Goal: Navigation & Orientation: Find specific page/section

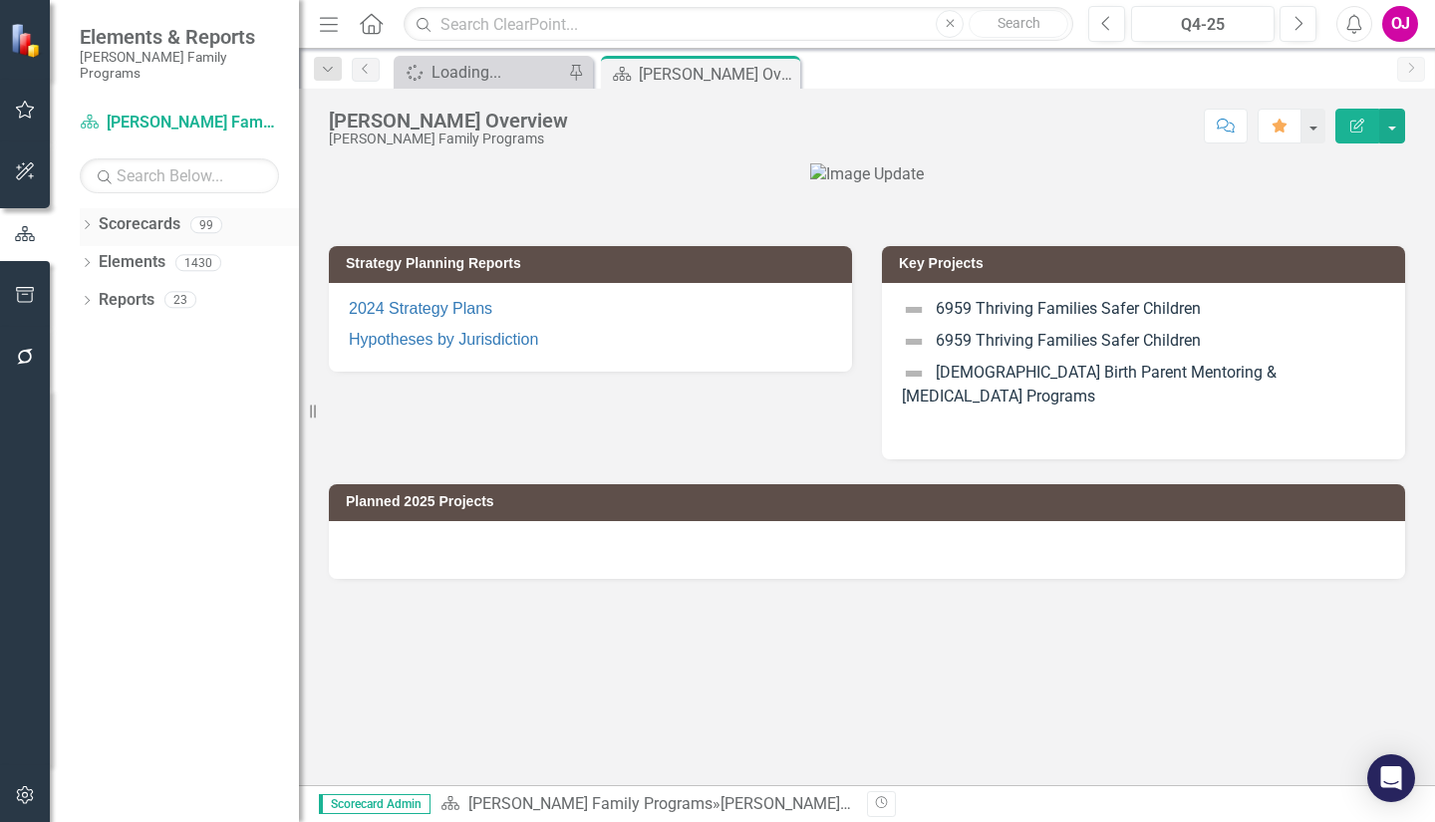
click at [86, 221] on icon "Dropdown" at bounding box center [87, 226] width 14 height 11
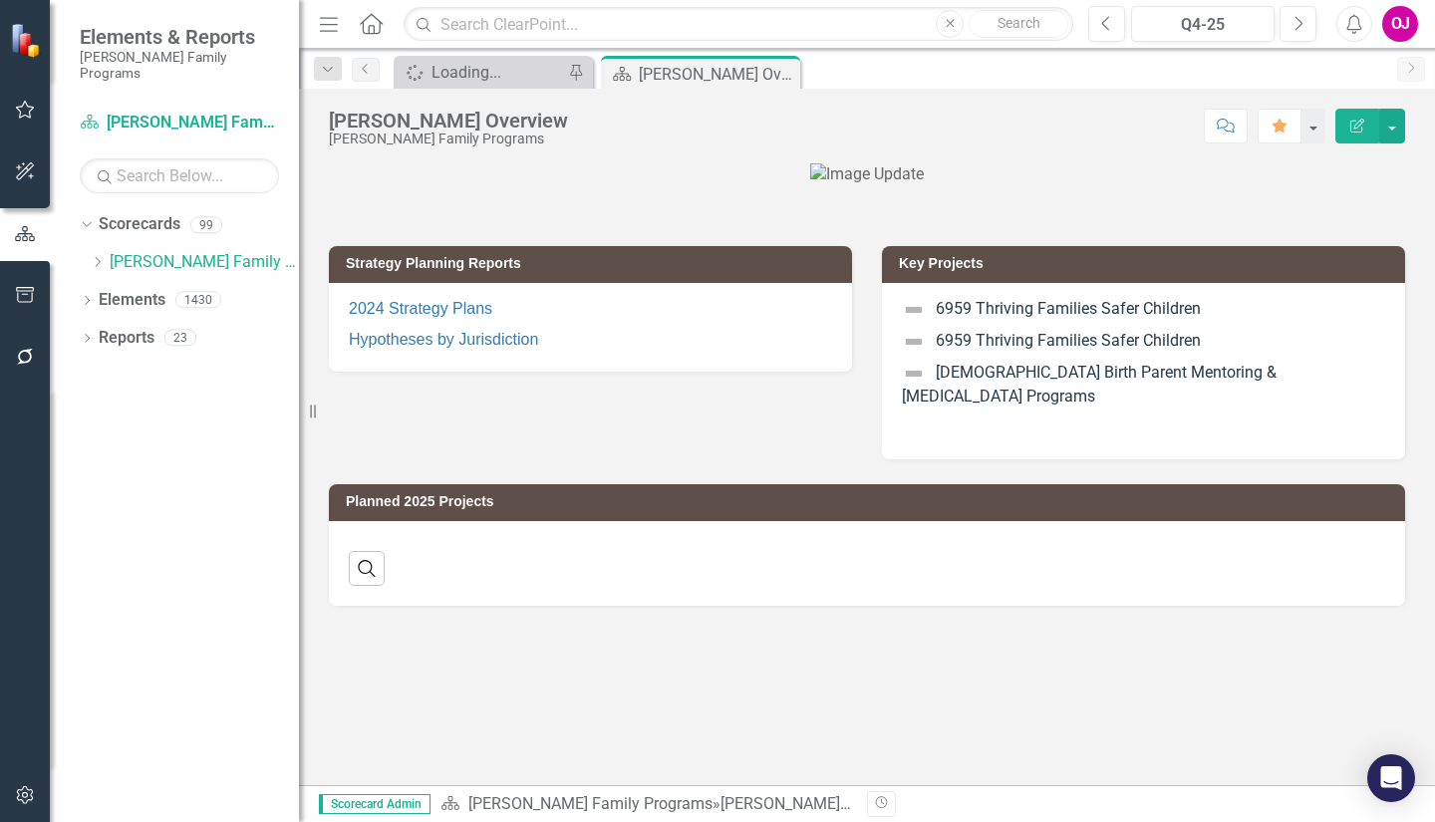
click at [105, 254] on div "Dropdown" at bounding box center [100, 262] width 20 height 17
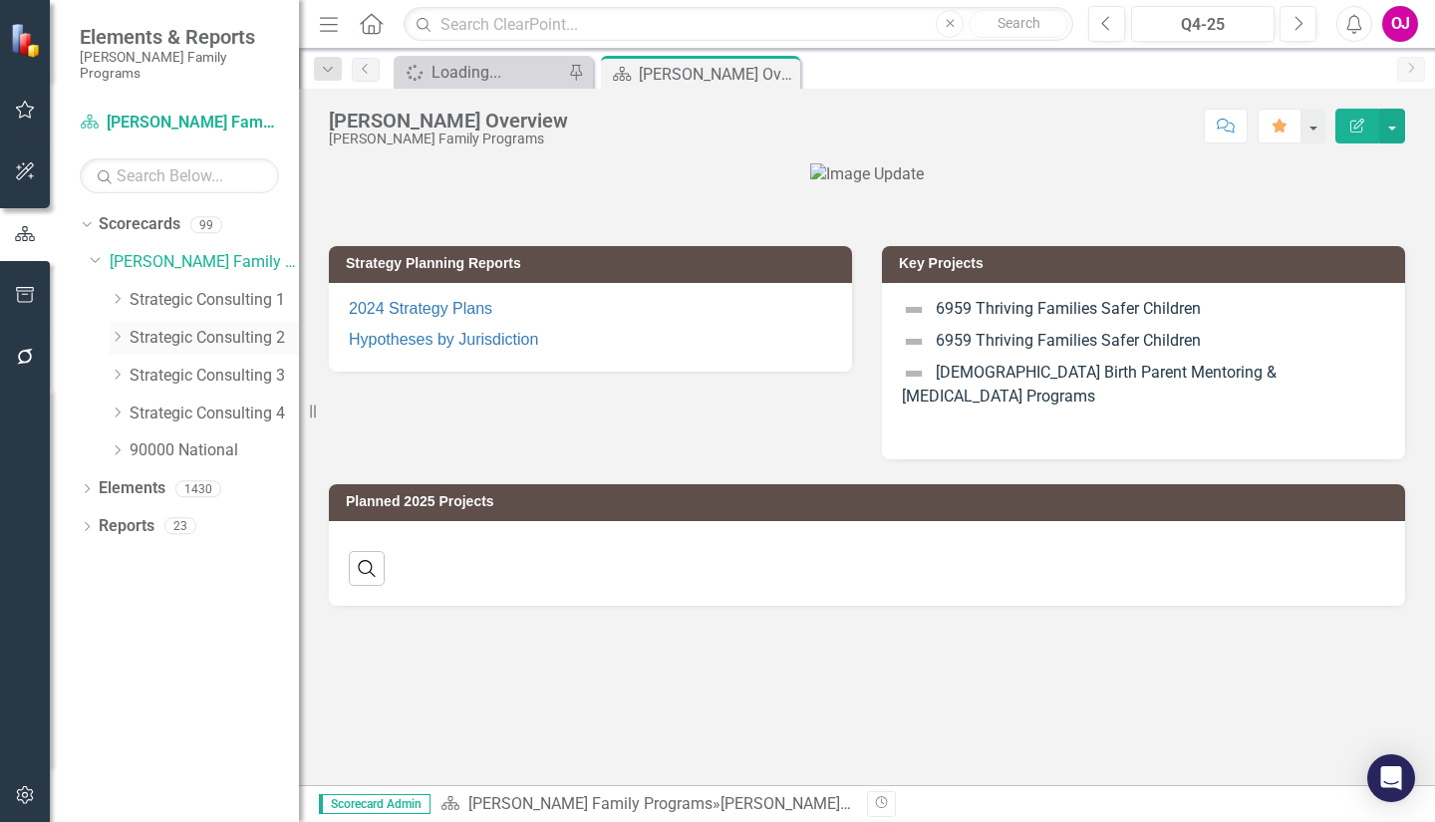
click at [117, 331] on icon "Dropdown" at bounding box center [117, 337] width 15 height 12
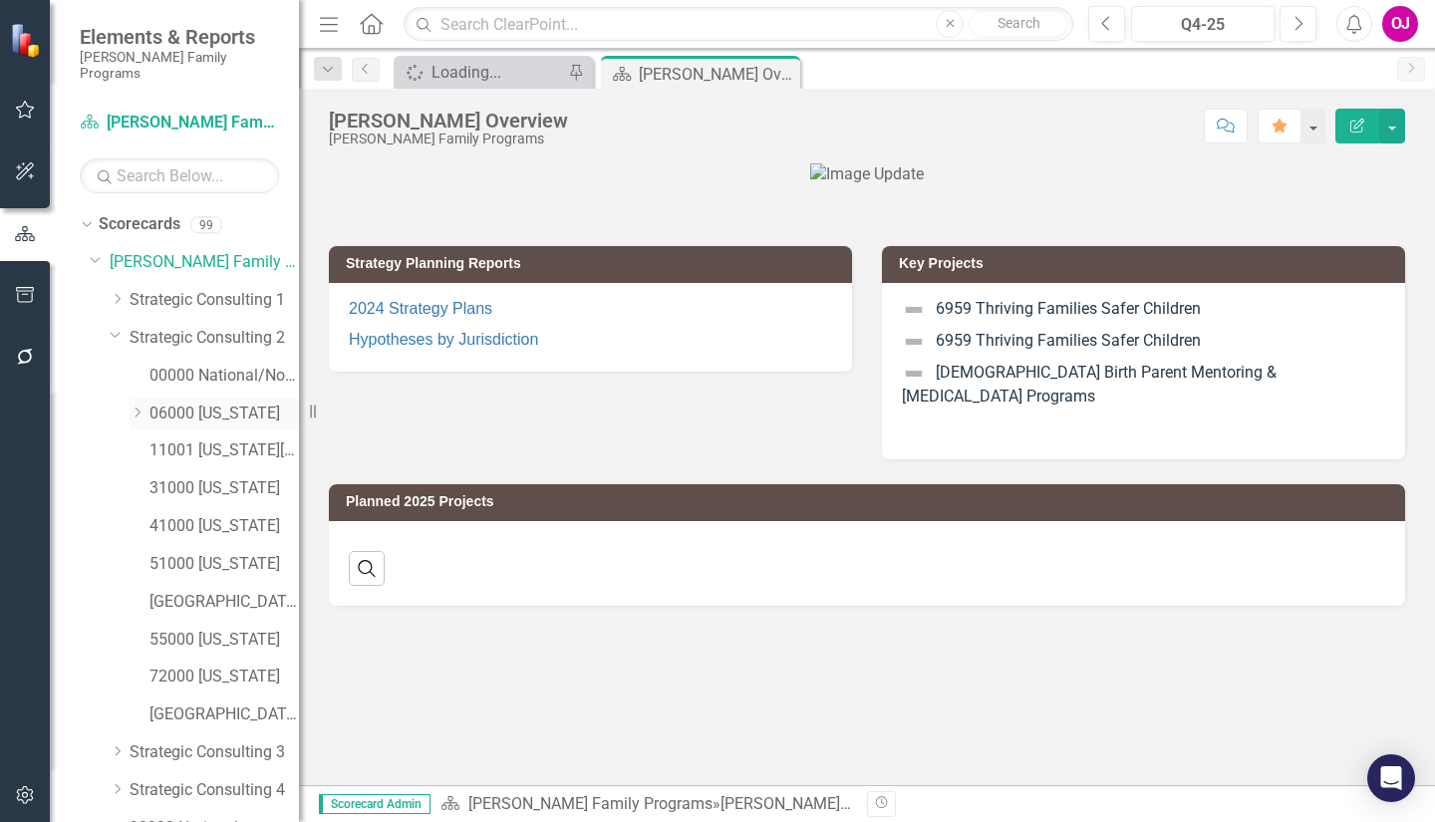
click at [137, 406] on icon "Dropdown" at bounding box center [137, 412] width 15 height 12
click at [137, 402] on icon "Dropdown" at bounding box center [136, 409] width 12 height 15
click at [116, 327] on icon "Dropdown" at bounding box center [116, 334] width 12 height 15
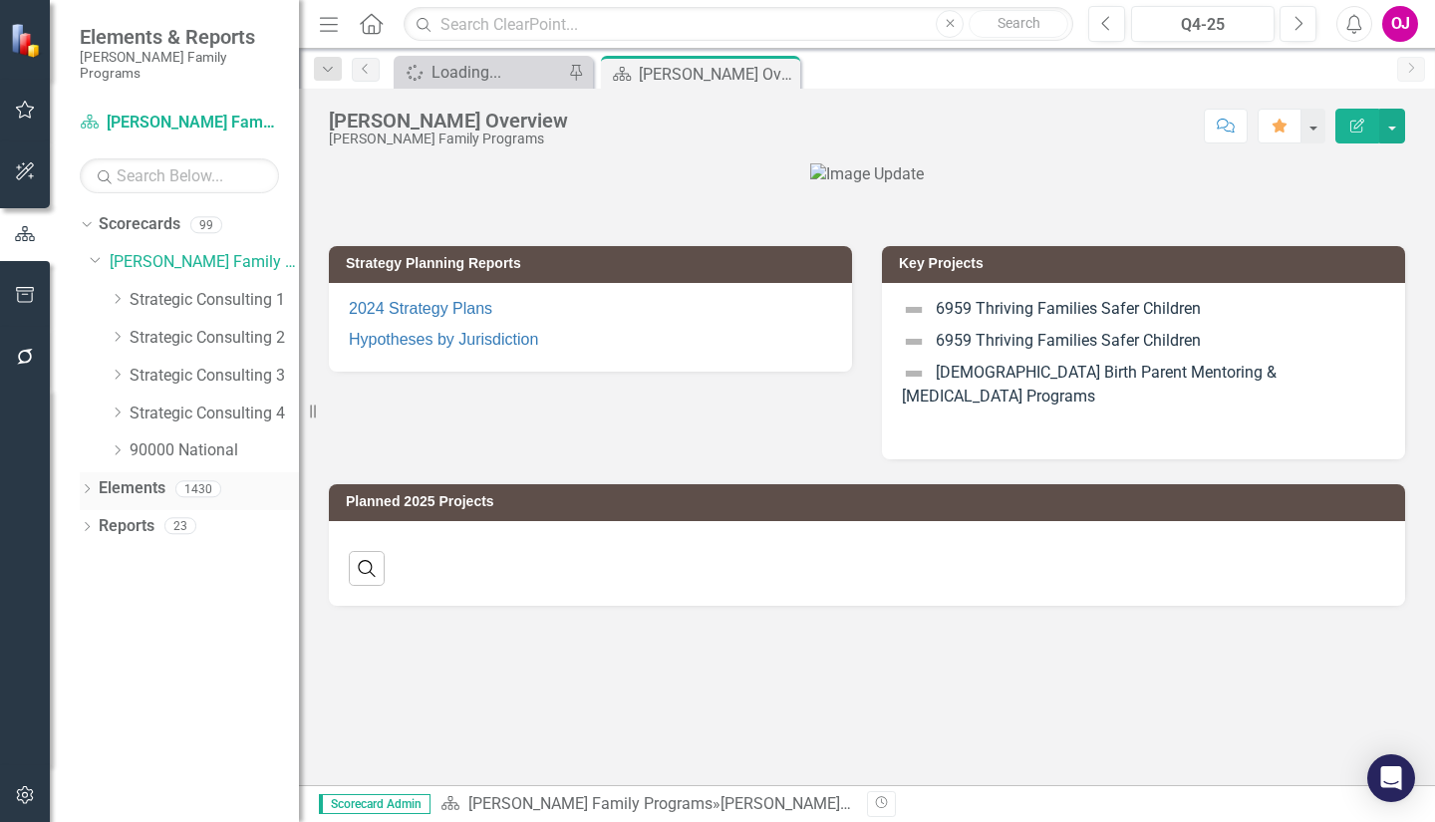
click at [89, 484] on icon at bounding box center [87, 488] width 5 height 9
click at [119, 444] on icon "Dropdown" at bounding box center [117, 450] width 15 height 12
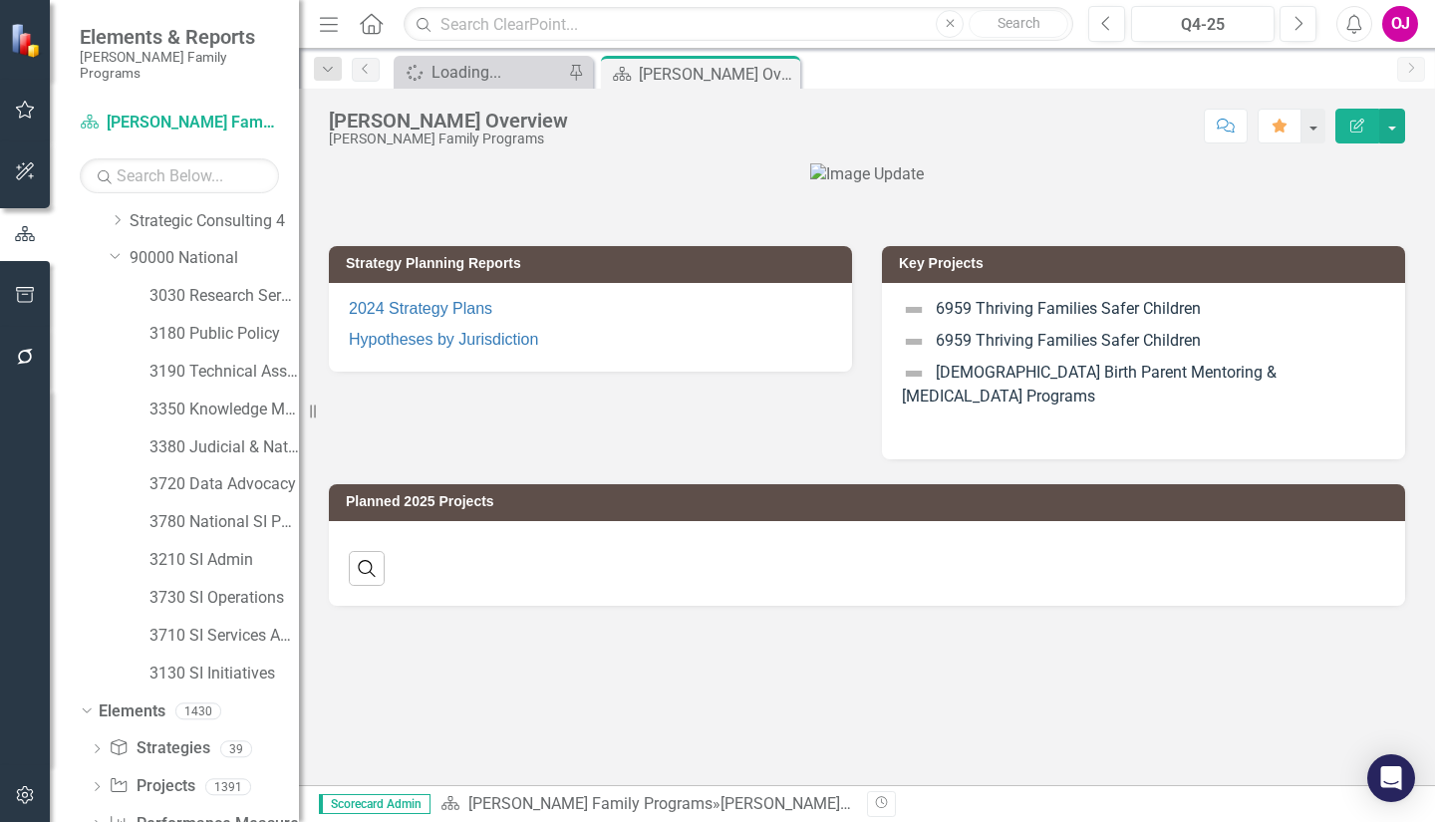
scroll to position [193, 0]
click at [237, 548] on link "3210 SI Admin" at bounding box center [223, 559] width 149 height 23
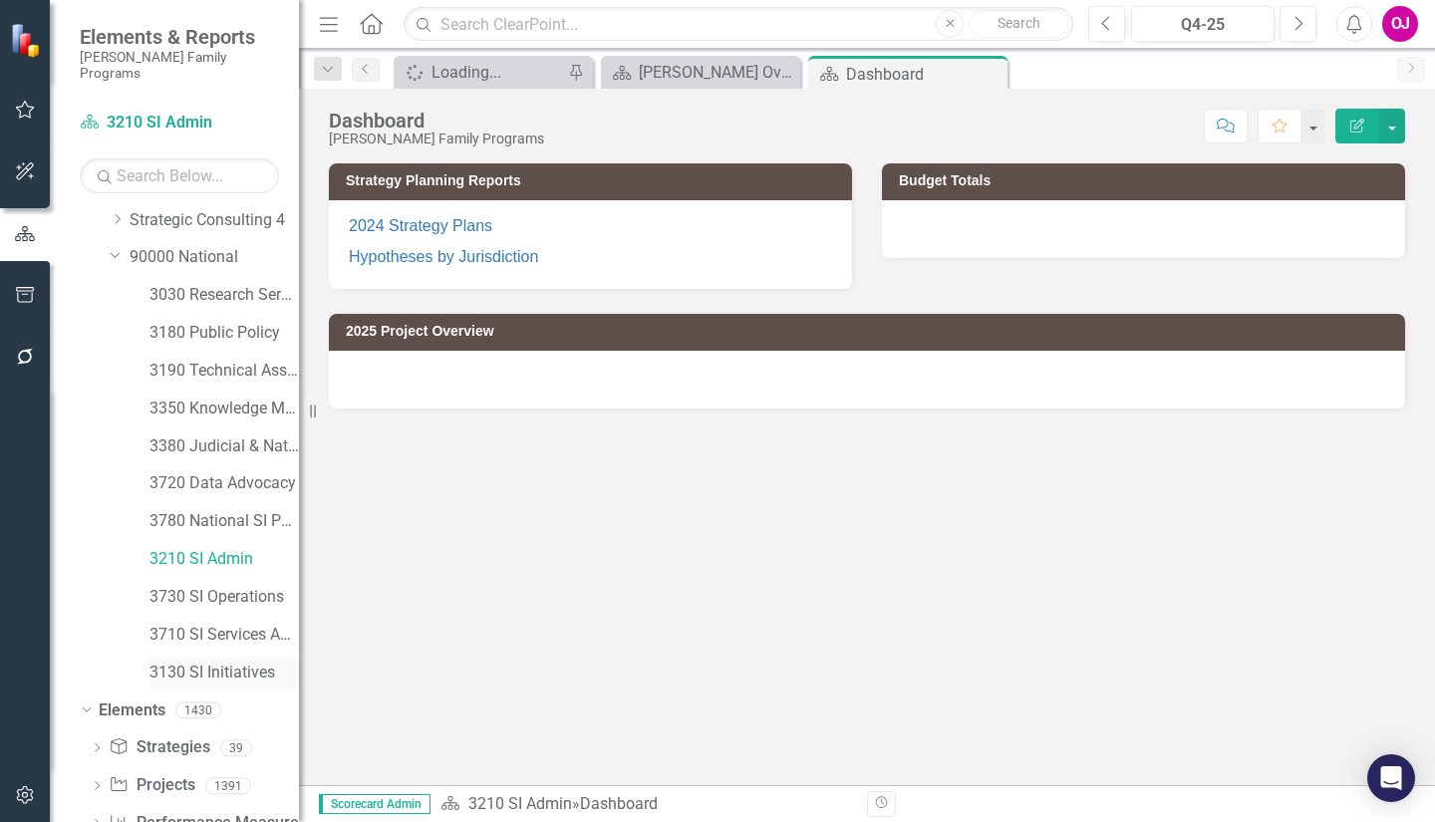
click at [208, 662] on link "3130 SI Initiatives" at bounding box center [223, 673] width 149 height 23
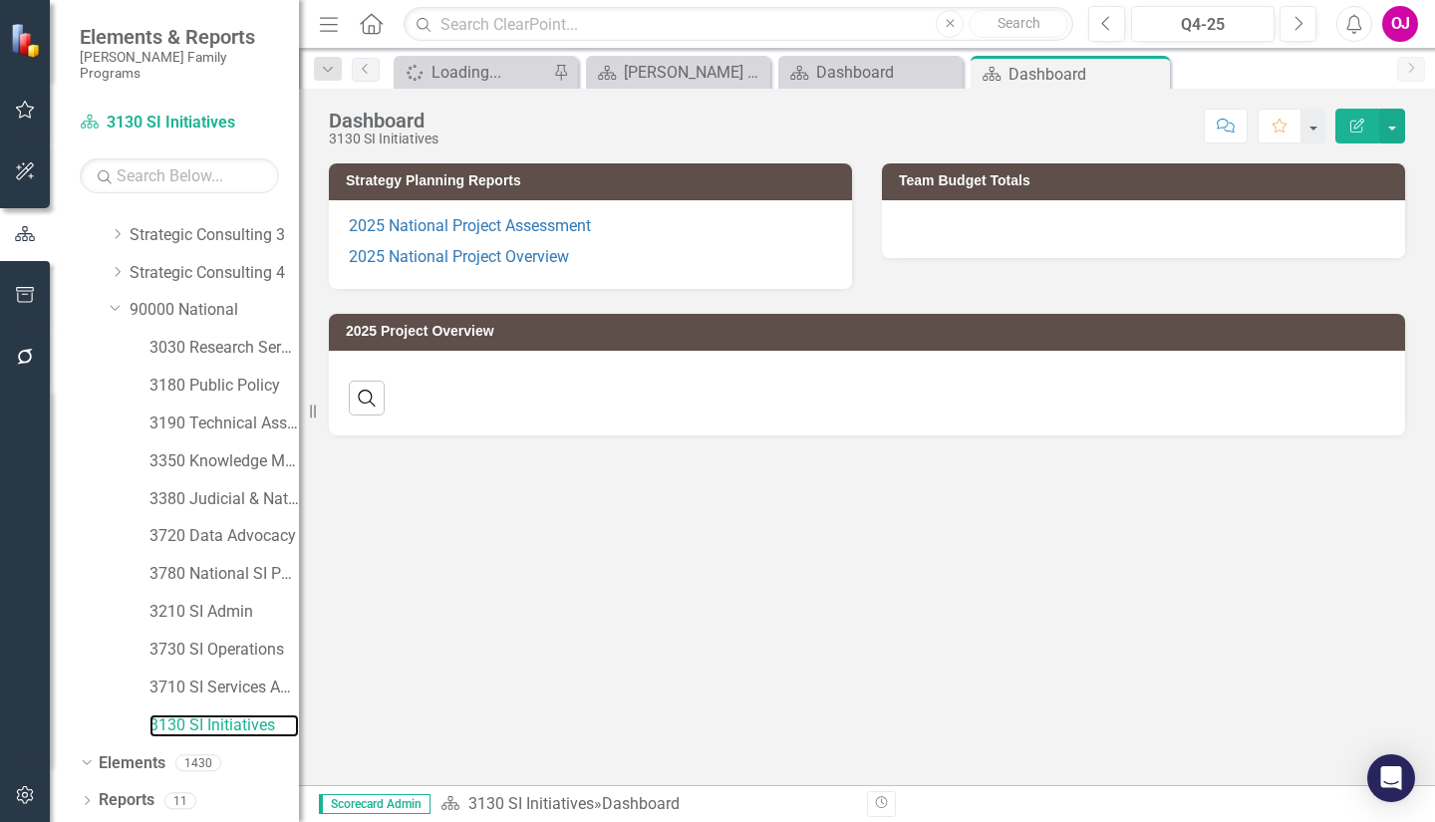
scroll to position [193, 0]
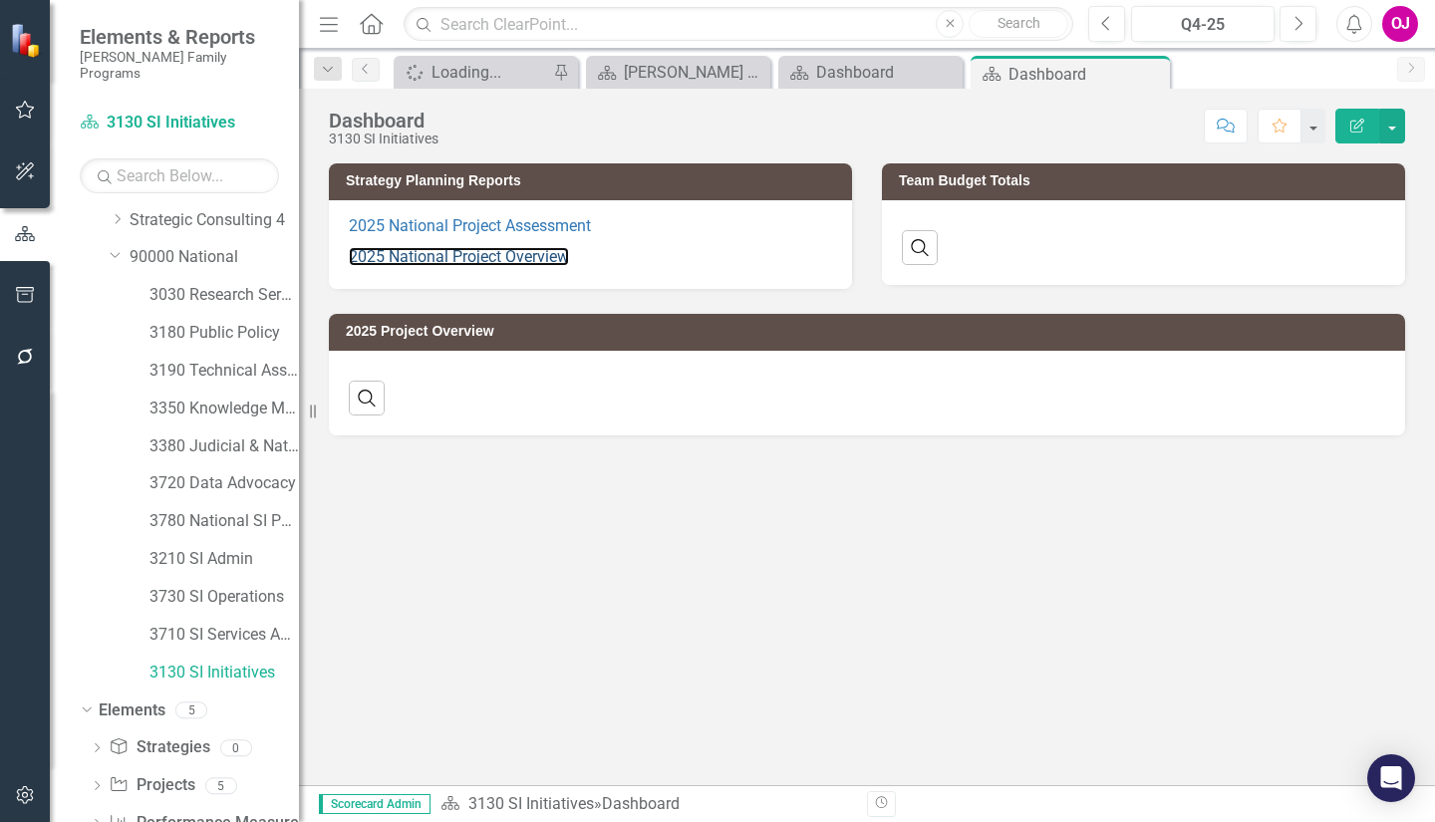
click at [494, 259] on link "2025 National Project Overview" at bounding box center [459, 256] width 220 height 19
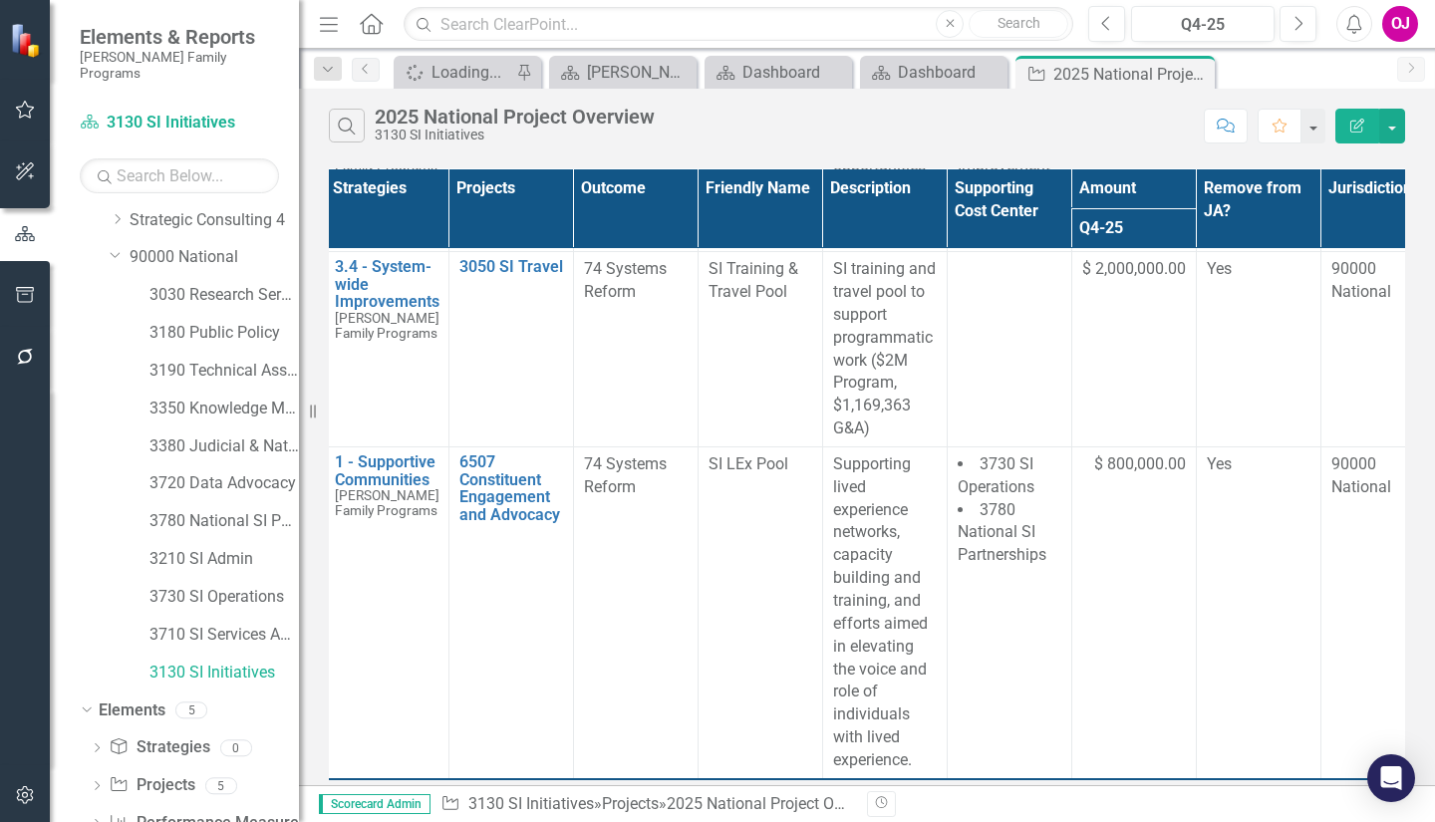
scroll to position [0, 12]
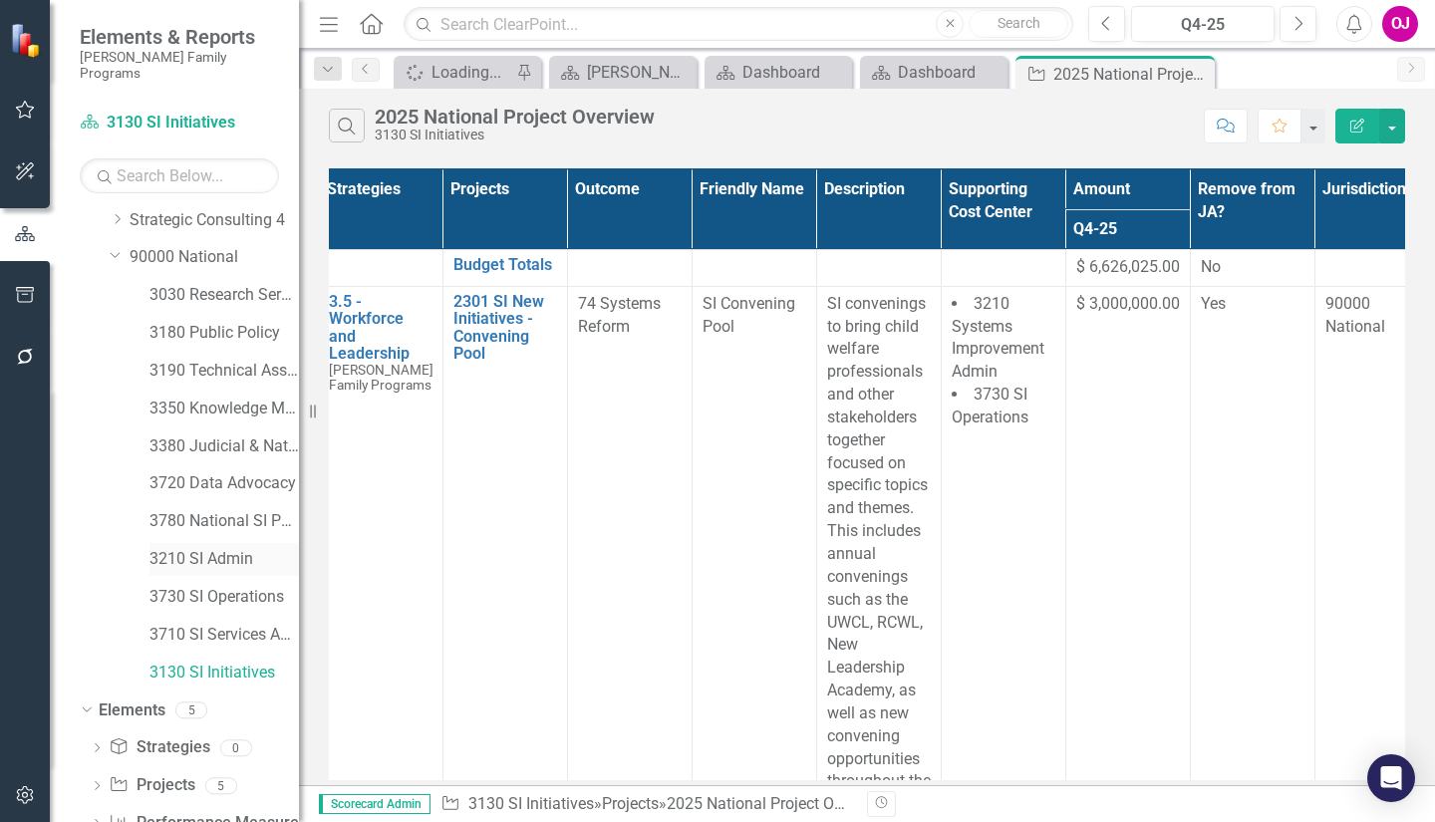
click at [169, 548] on link "3210 SI Admin" at bounding box center [223, 559] width 149 height 23
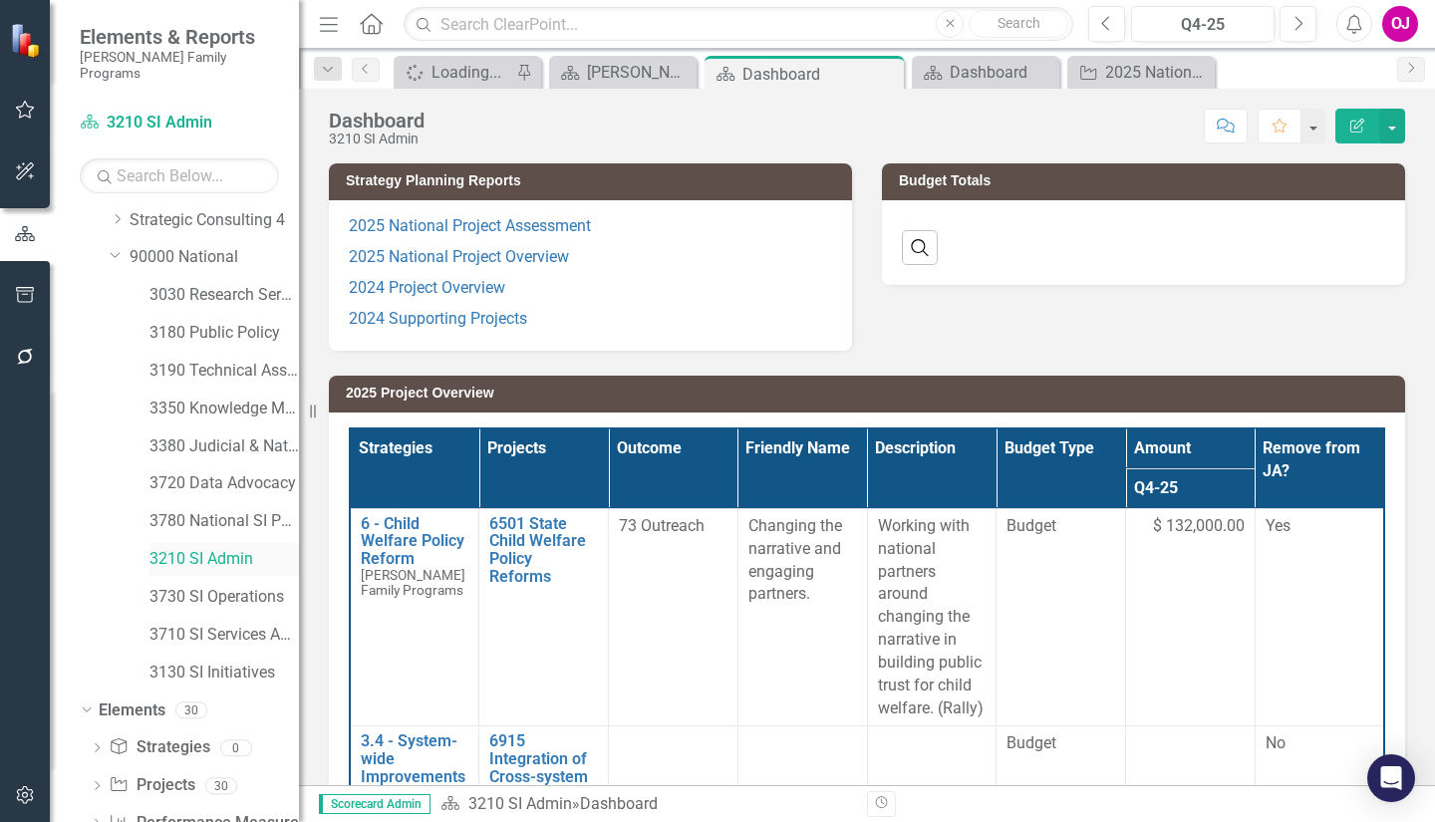
scroll to position [193, 0]
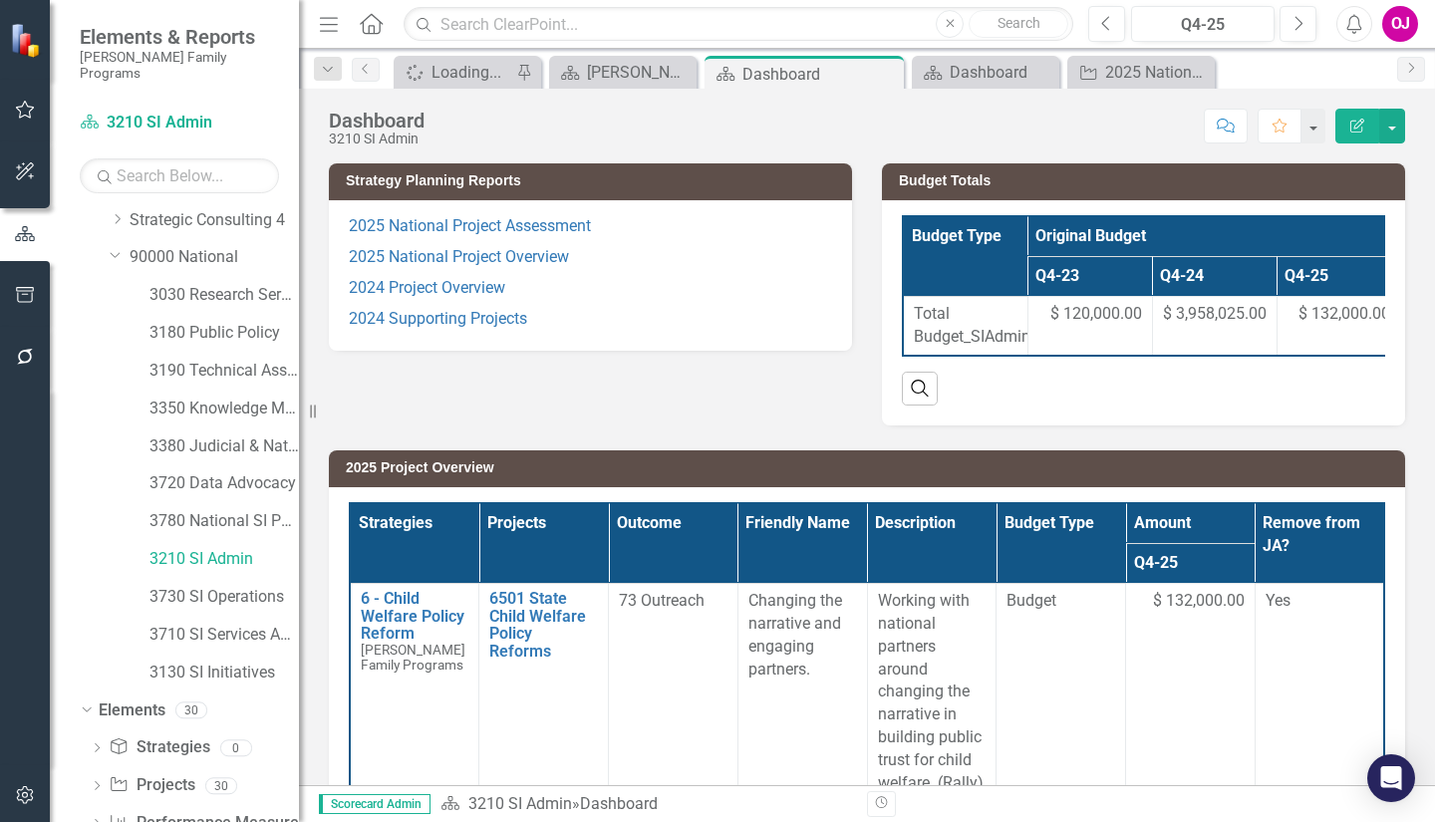
click at [500, 412] on div "Strategy Planning Reports 2025 National Project Assessment 2025 National Projec…" at bounding box center [867, 281] width 1106 height 287
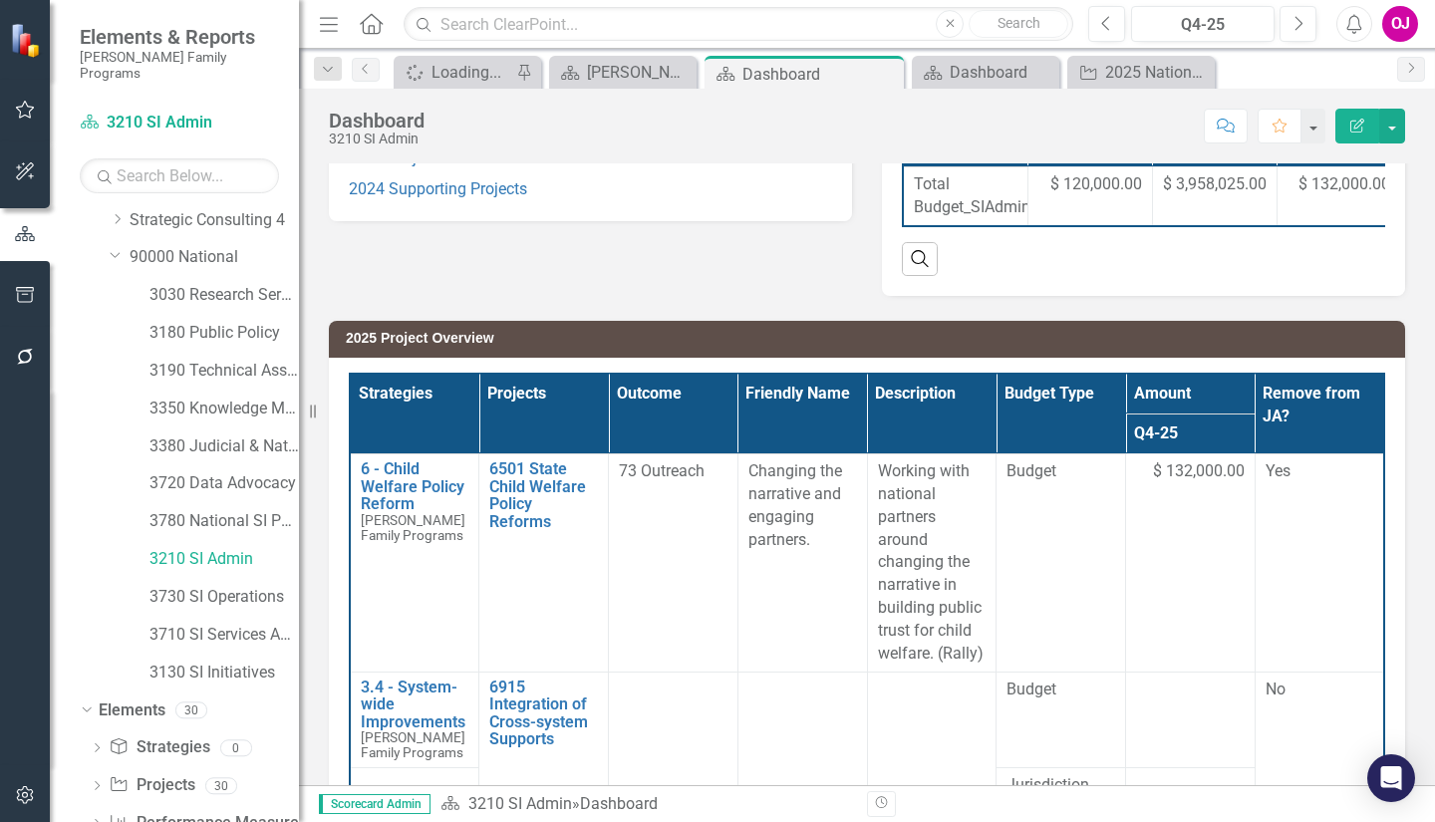
scroll to position [0, 0]
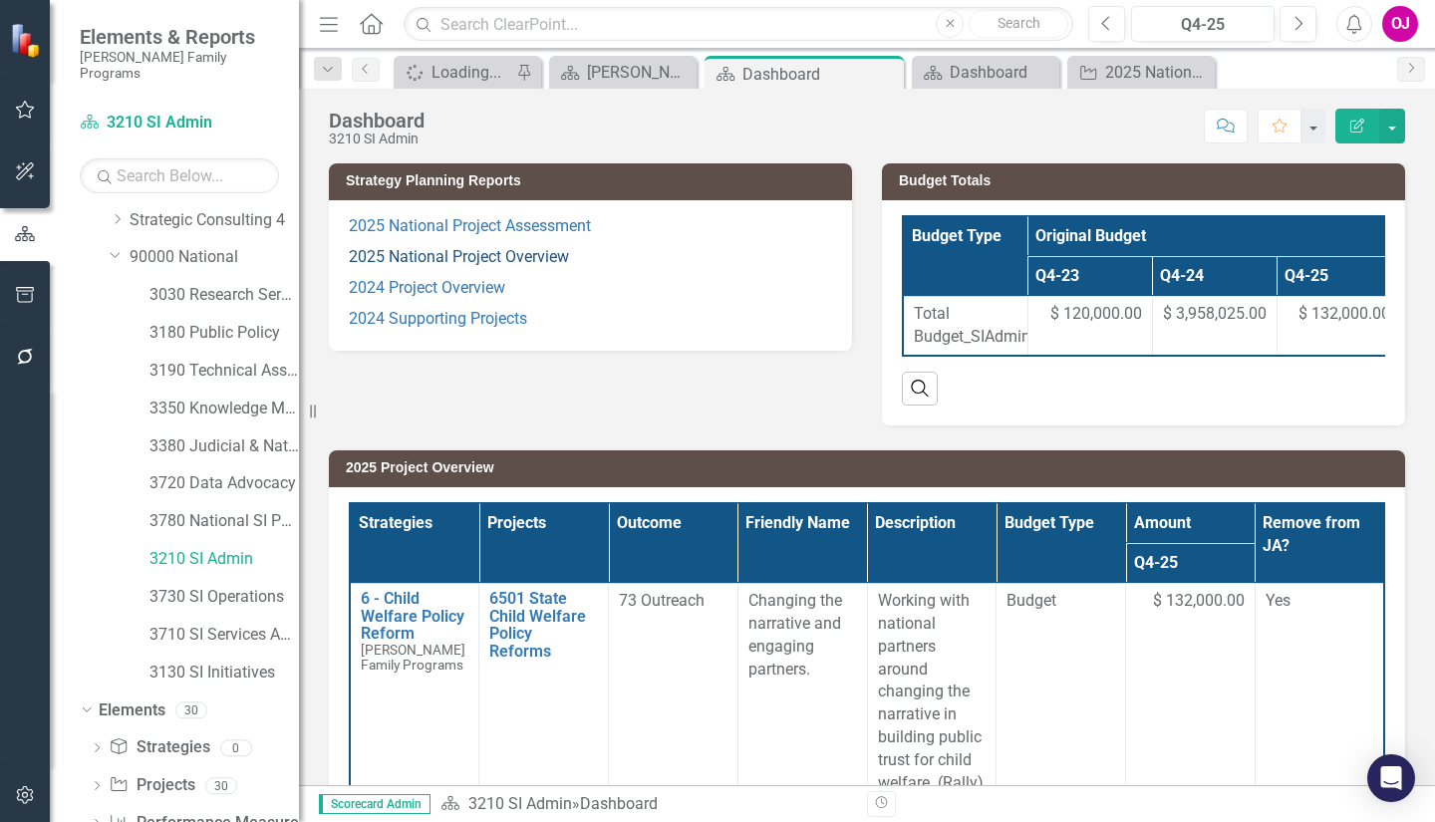
click at [377, 253] on link "2025 National Project Overview" at bounding box center [459, 256] width 220 height 19
